Goal: Information Seeking & Learning: Learn about a topic

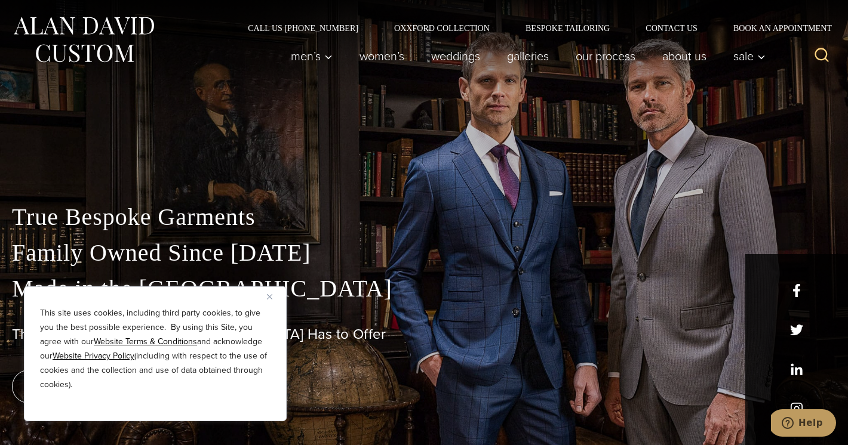
click at [272, 294] on img "Close" at bounding box center [269, 296] width 5 height 5
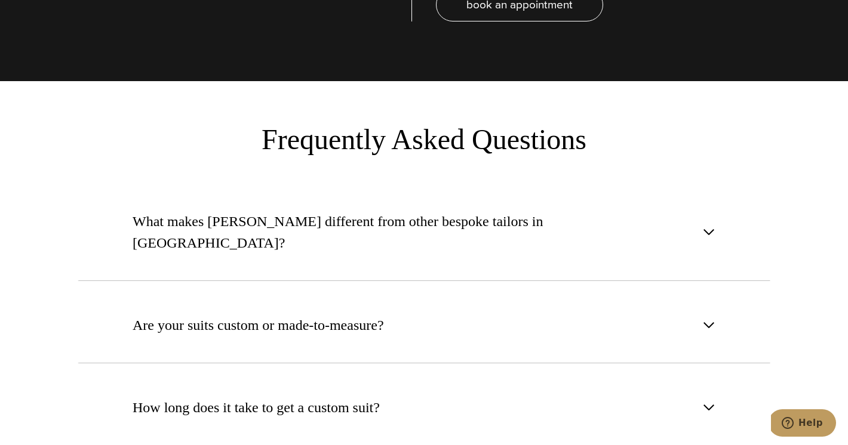
scroll to position [4337, 0]
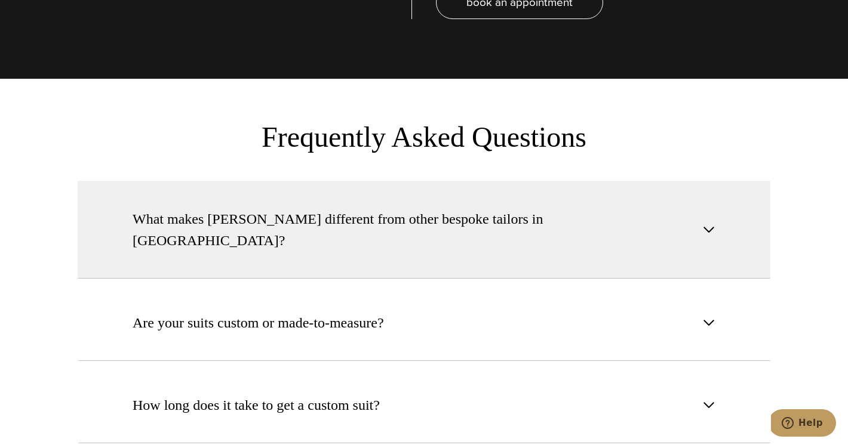
click at [298, 208] on span "What makes Alan David different from other bespoke tailors in NYC?" at bounding box center [414, 229] width 563 height 43
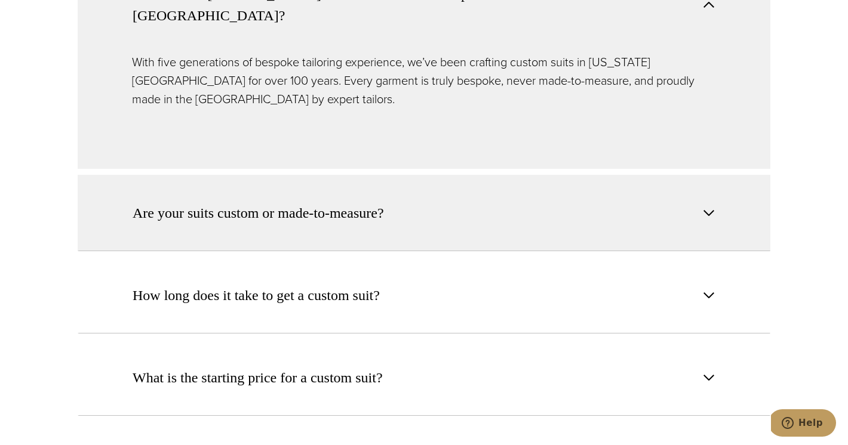
scroll to position [4564, 0]
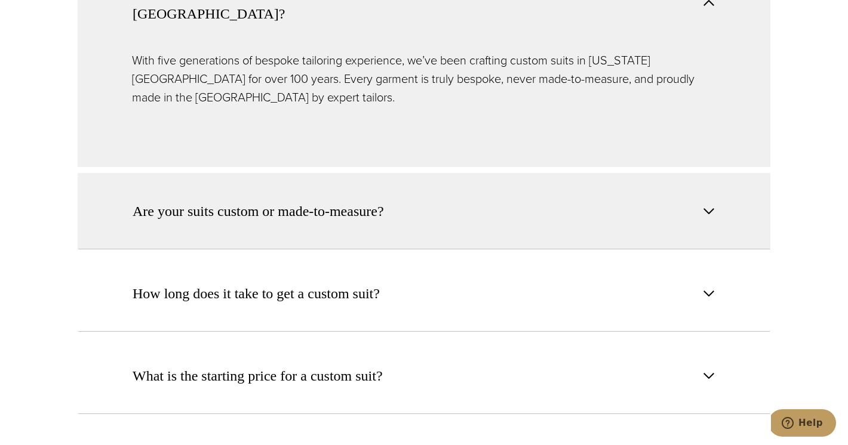
click at [300, 201] on span "Are your suits custom or made-to-measure?" at bounding box center [258, 211] width 251 height 21
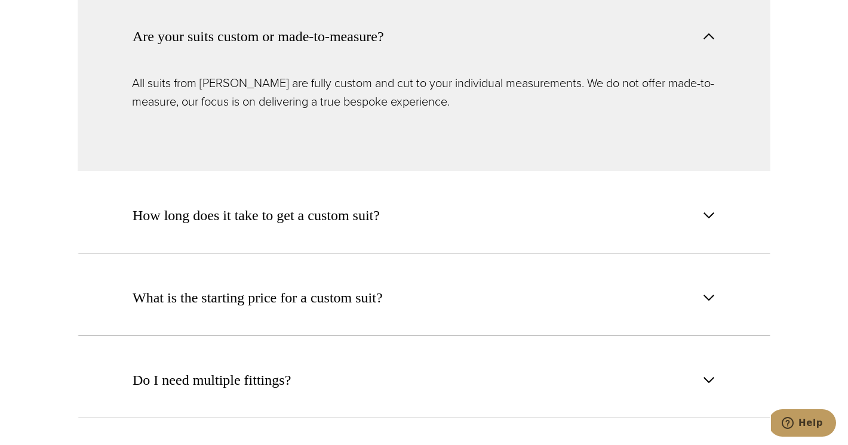
scroll to position [4636, 0]
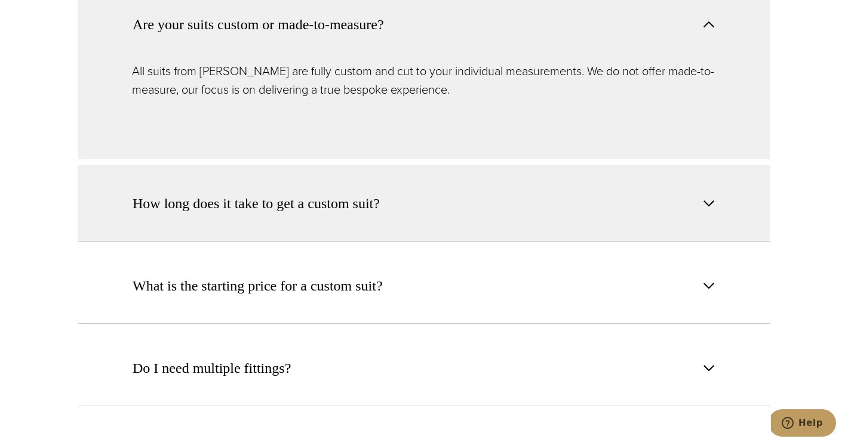
click at [310, 193] on span "How long does it take to get a custom suit?" at bounding box center [256, 203] width 247 height 21
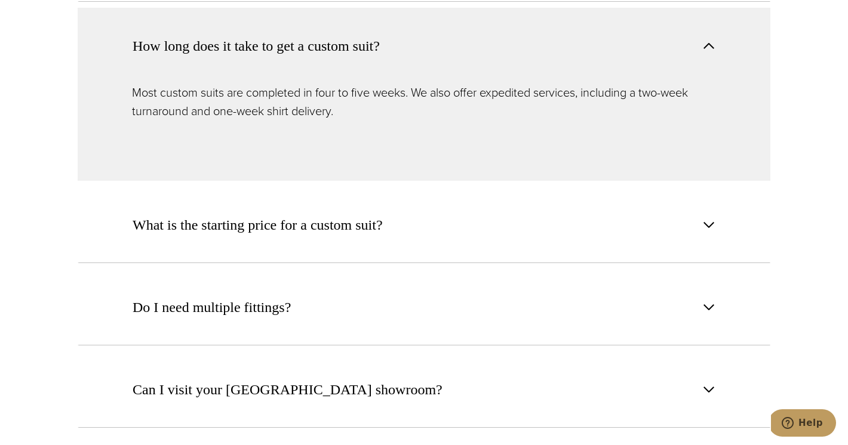
scroll to position [4699, 0]
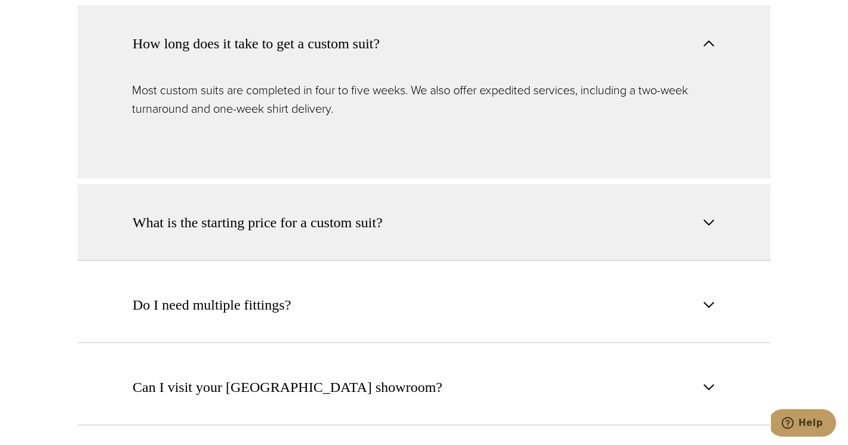
click at [331, 212] on span "What is the starting price for a custom suit?" at bounding box center [258, 222] width 250 height 21
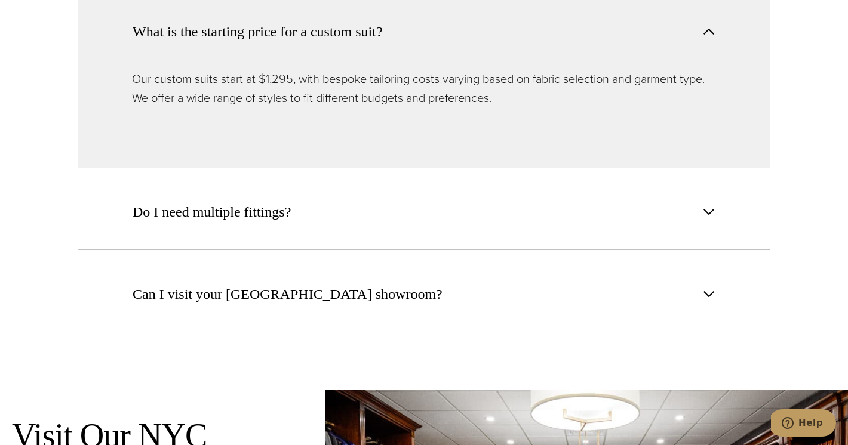
scroll to position [4801, 0]
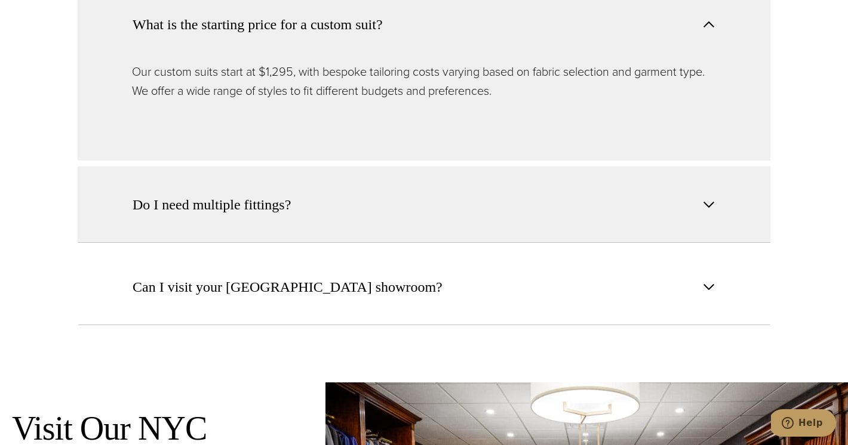
click at [278, 194] on span "Do I need multiple fittings?" at bounding box center [212, 204] width 158 height 21
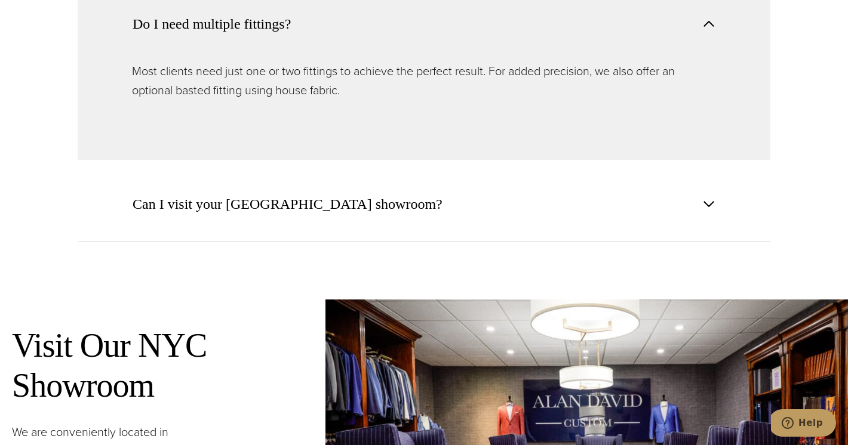
scroll to position [4888, 0]
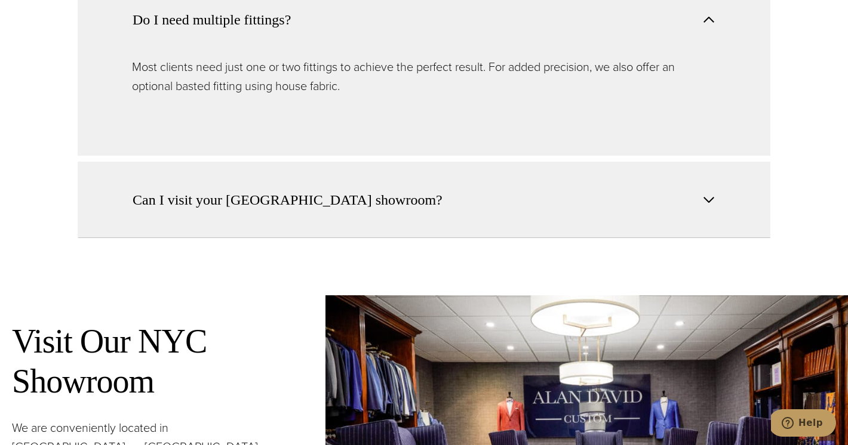
click at [310, 189] on span "Can I visit your NYC showroom?" at bounding box center [288, 199] width 310 height 21
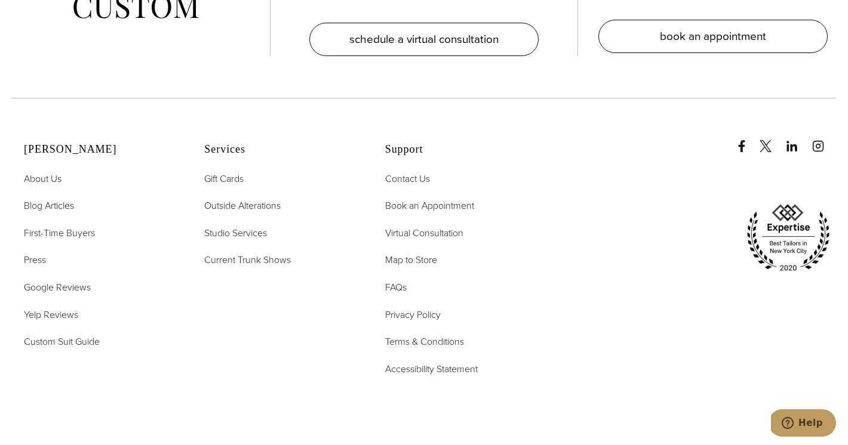
scroll to position [6022, 0]
click at [274, 251] on span "Current Trunk Shows" at bounding box center [247, 258] width 87 height 14
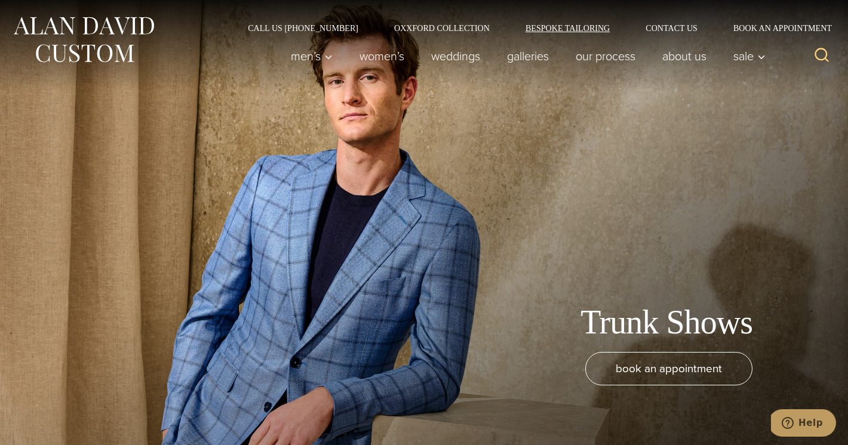
click at [575, 29] on link "Bespoke Tailoring" at bounding box center [567, 28] width 120 height 8
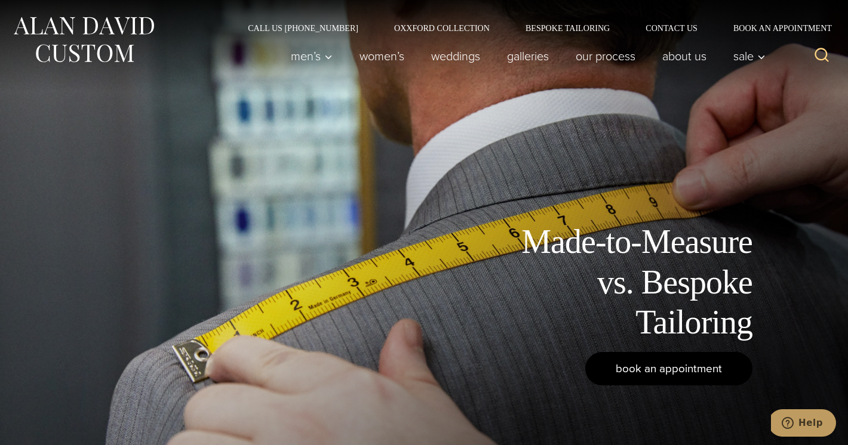
click at [630, 368] on span "book an appointment" at bounding box center [669, 368] width 106 height 17
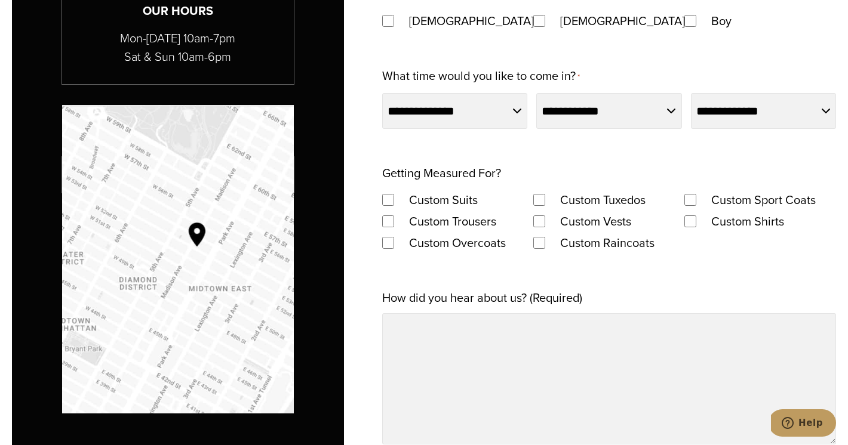
scroll to position [853, 0]
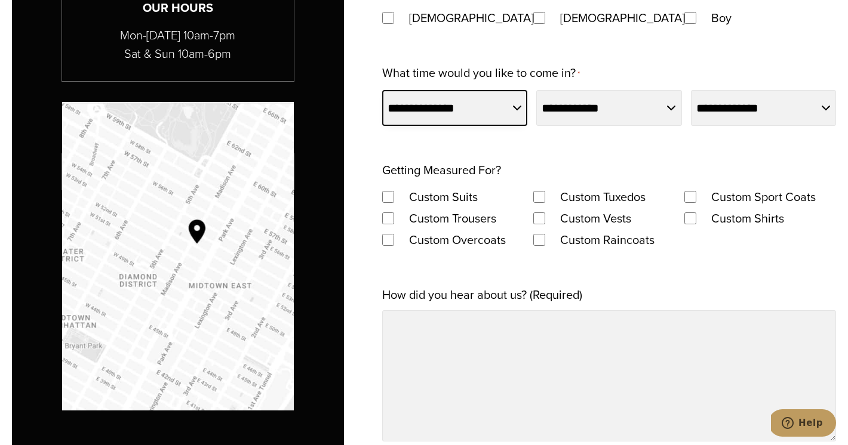
click at [513, 106] on select "**********" at bounding box center [454, 108] width 145 height 36
select select "*********"
click at [382, 90] on select "**********" at bounding box center [454, 108] width 145 height 36
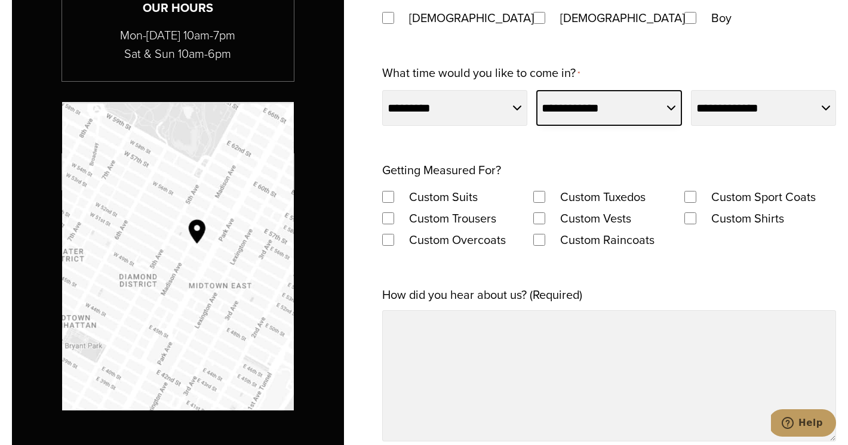
click at [664, 100] on select "**********" at bounding box center [608, 108] width 145 height 36
select select "*"
click at [536, 90] on select "**********" at bounding box center [608, 108] width 145 height 36
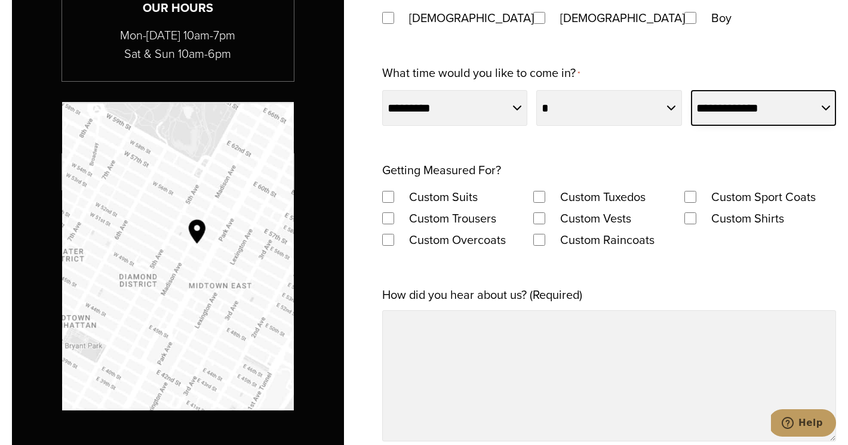
click at [801, 102] on select "**********" at bounding box center [763, 108] width 145 height 36
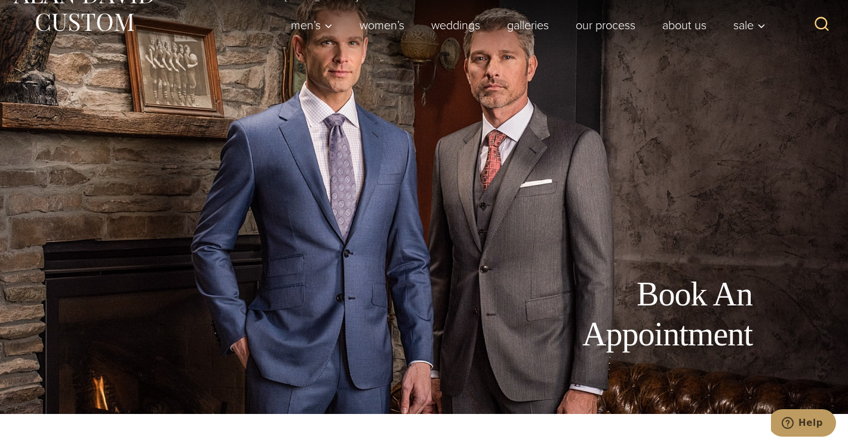
scroll to position [0, 0]
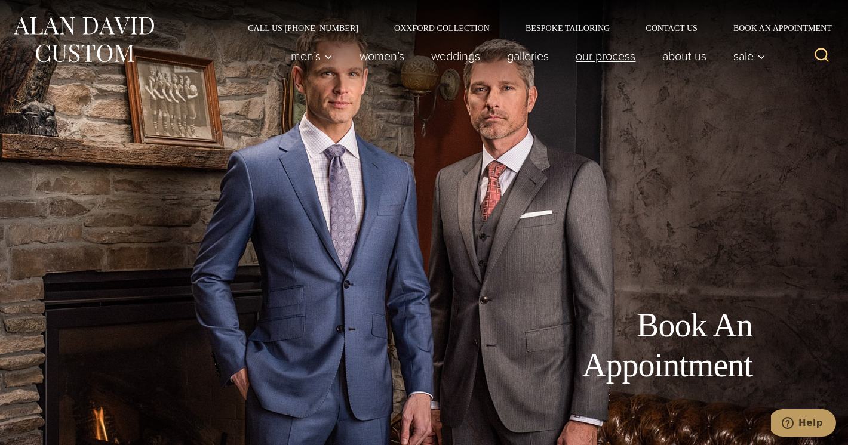
click at [602, 56] on link "Our Process" at bounding box center [605, 56] width 87 height 24
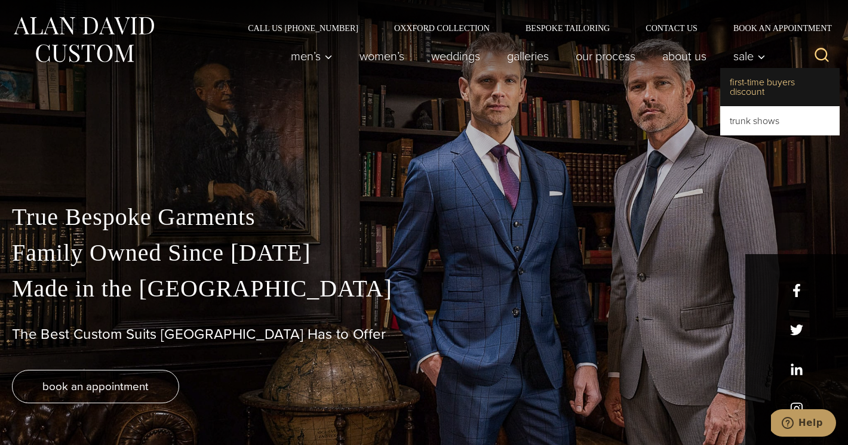
click at [749, 94] on link "First-Time Buyers Discount" at bounding box center [779, 87] width 119 height 38
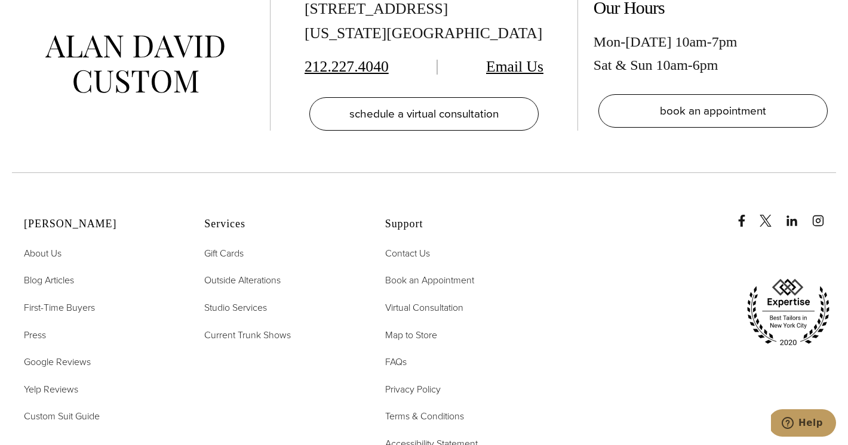
scroll to position [2553, 0]
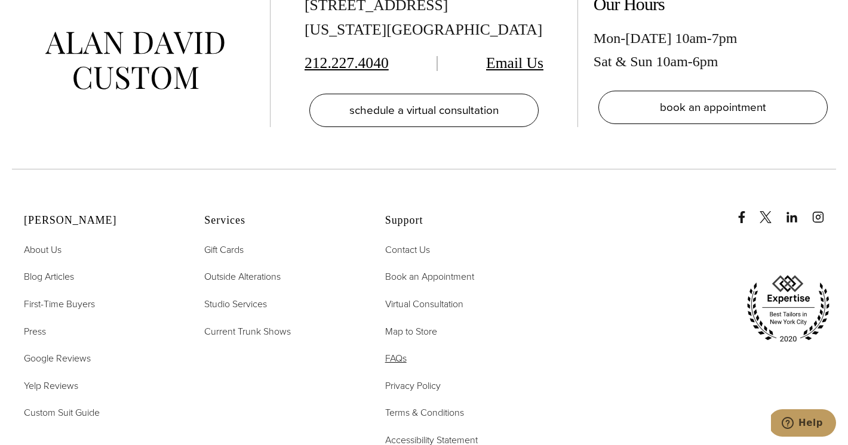
click at [393, 352] on span "FAQs" at bounding box center [395, 359] width 21 height 14
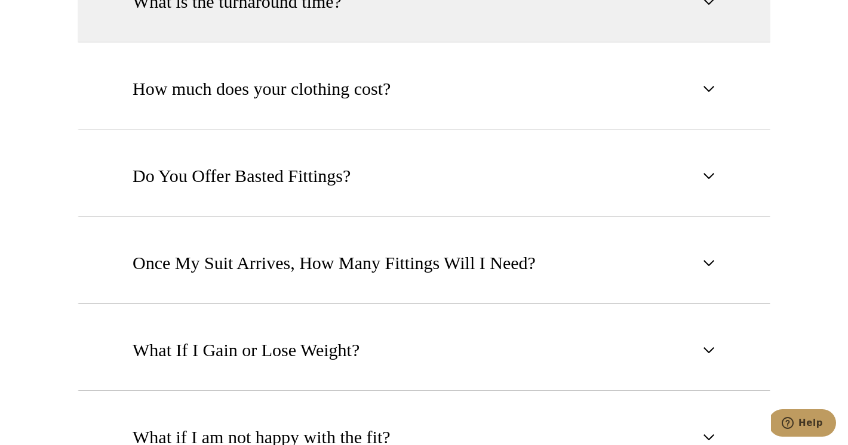
scroll to position [895, 0]
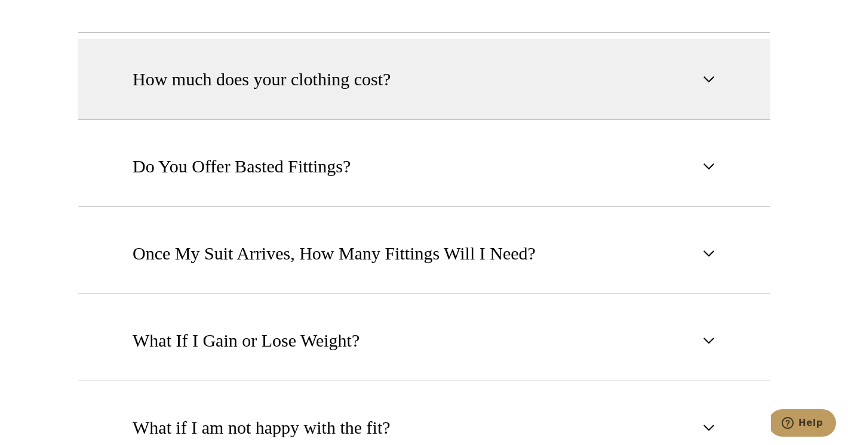
click at [361, 88] on span "How much does your clothing cost?" at bounding box center [262, 79] width 258 height 26
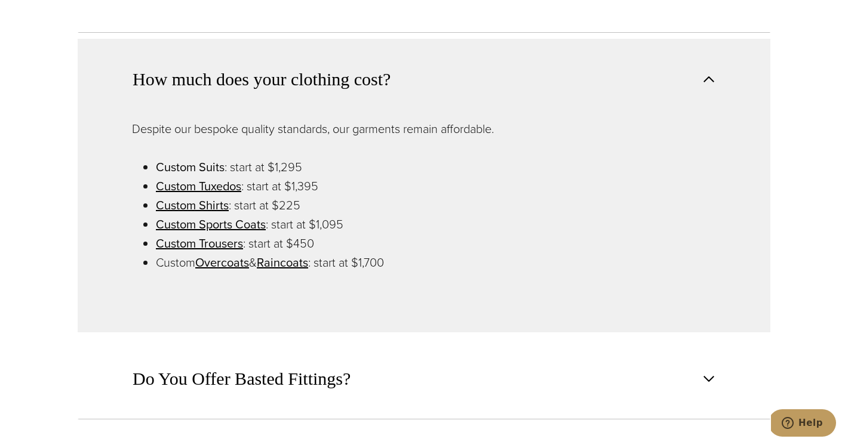
click at [209, 169] on link "Custom Suits" at bounding box center [190, 167] width 69 height 18
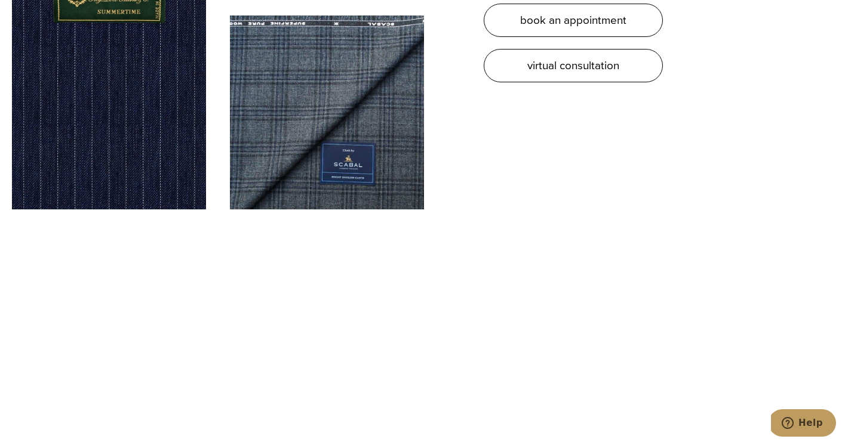
scroll to position [3464, 0]
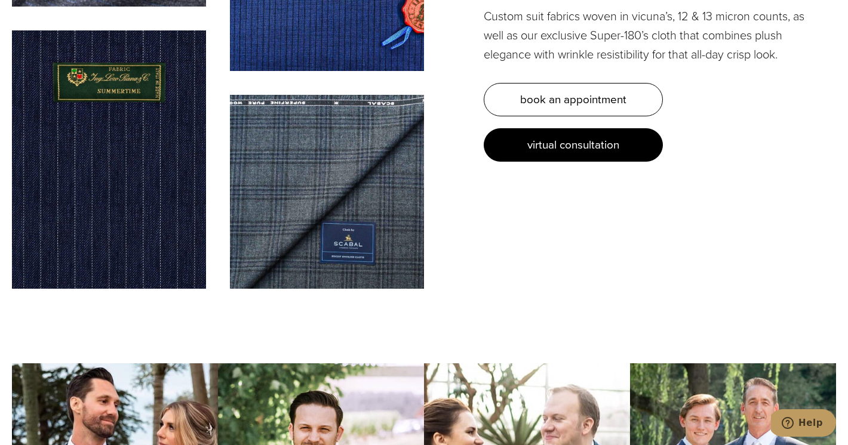
click at [549, 136] on span "virtual consultation" at bounding box center [573, 144] width 92 height 17
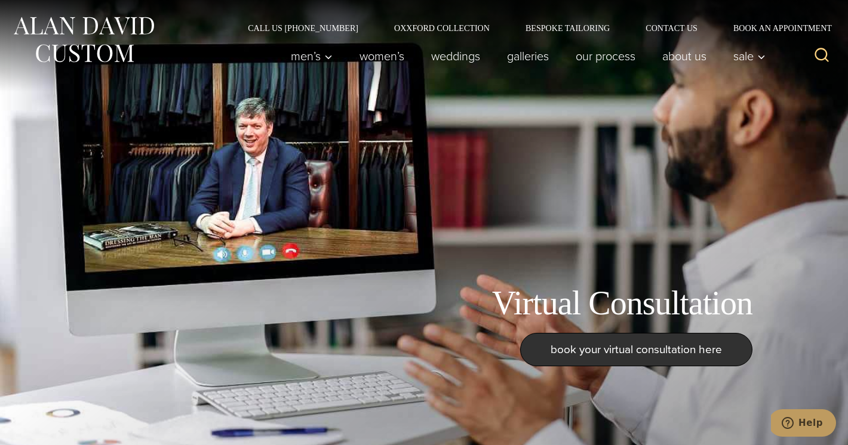
scroll to position [1, 0]
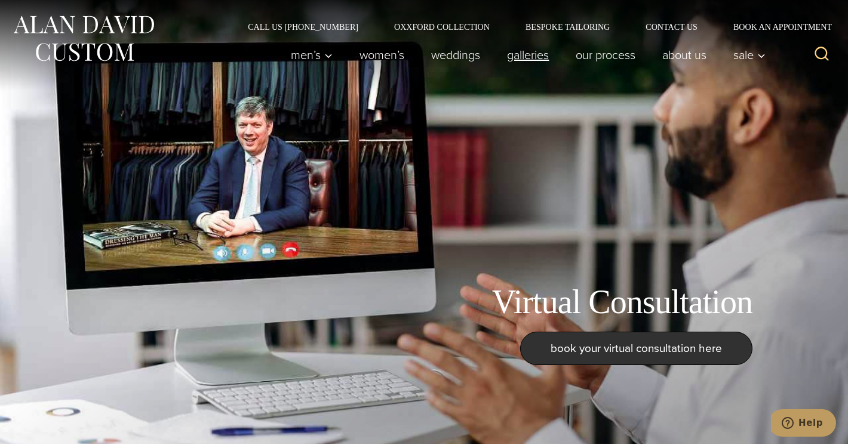
click at [528, 59] on link "Galleries" at bounding box center [528, 55] width 69 height 24
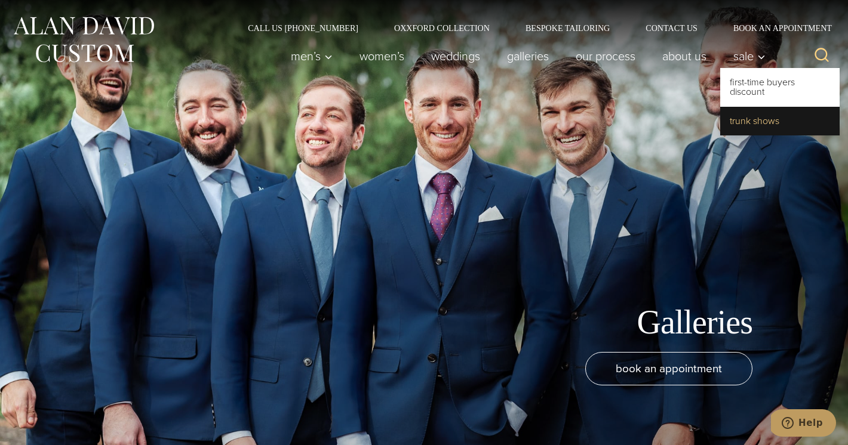
click at [750, 125] on link "Trunk Shows" at bounding box center [779, 121] width 119 height 29
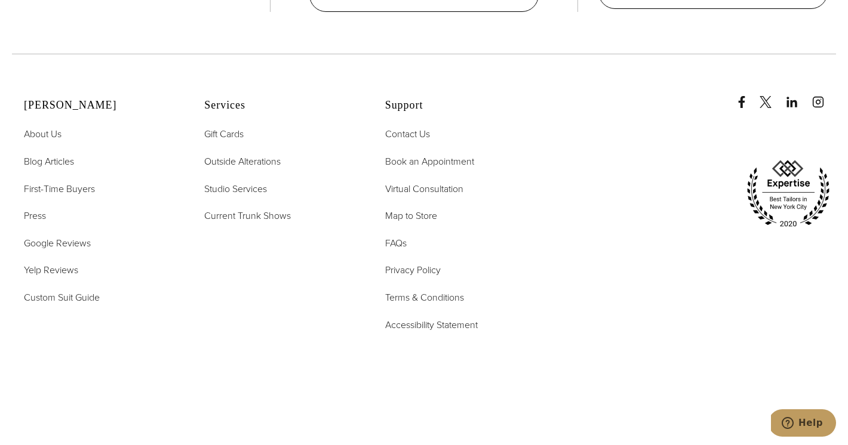
scroll to position [4551, 0]
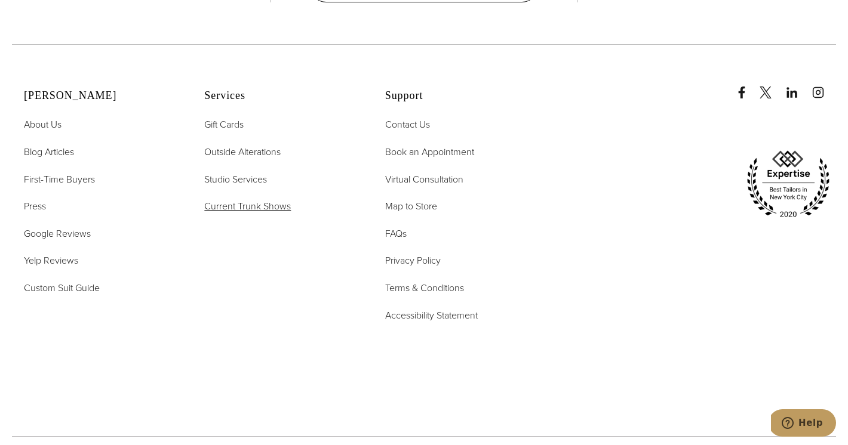
click at [270, 199] on span "Current Trunk Shows" at bounding box center [247, 206] width 87 height 14
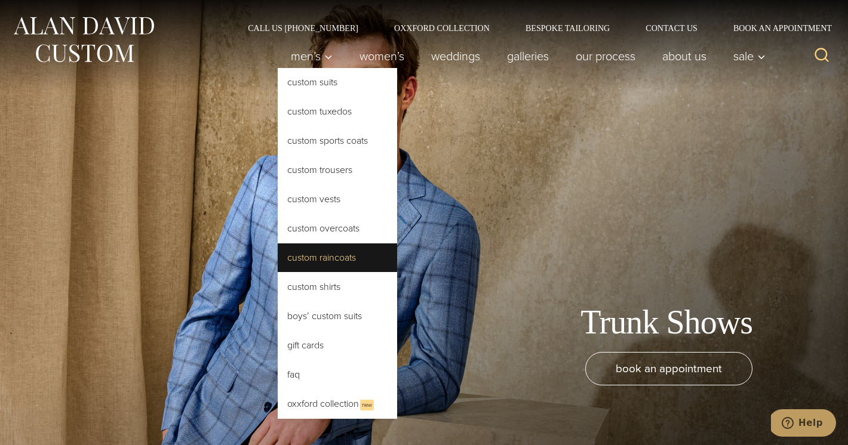
click at [332, 257] on link "Custom Raincoats" at bounding box center [337, 258] width 119 height 29
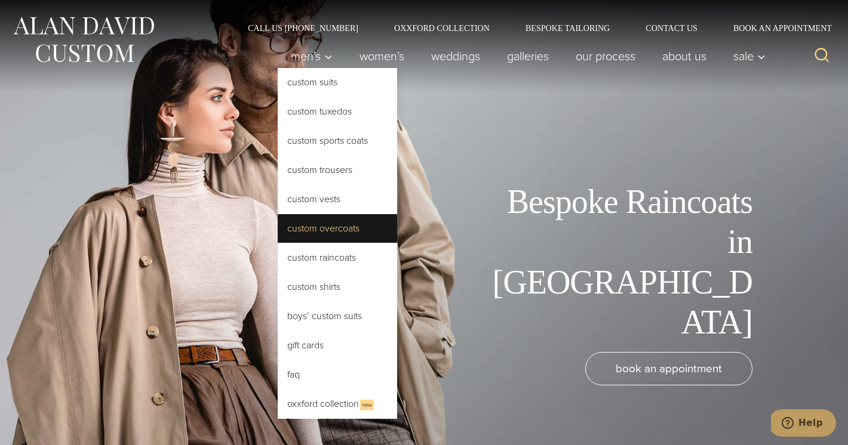
click at [316, 231] on link "Custom Overcoats" at bounding box center [337, 228] width 119 height 29
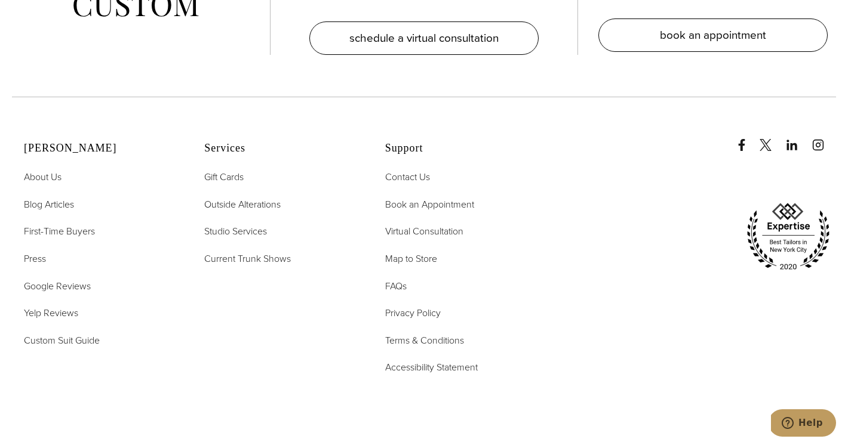
scroll to position [5897, 0]
